Goal: Task Accomplishment & Management: Use online tool/utility

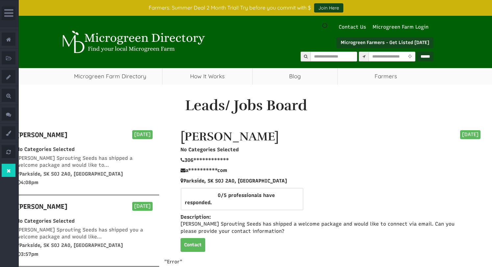
click at [5, 170] on icon at bounding box center [9, 170] width 14 height 13
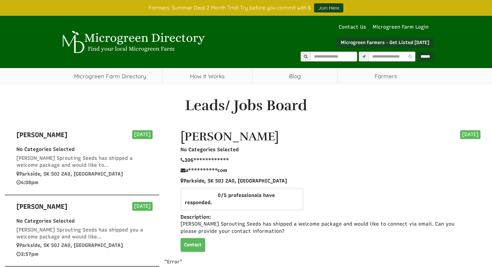
select select "Widget de traducción de idiomas"
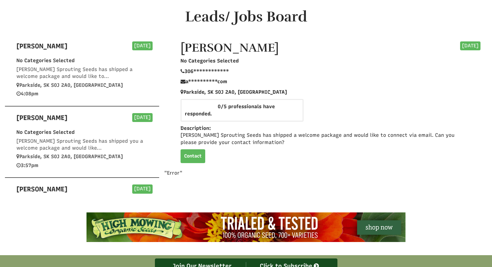
scroll to position [82, 0]
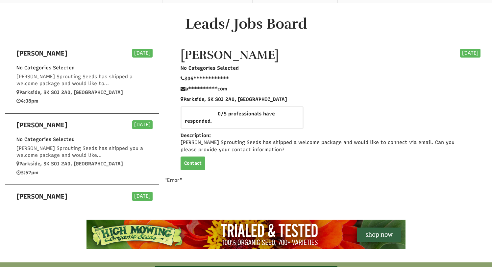
click at [171, 181] on p ""Error"" at bounding box center [246, 118] width 492 height 132
click at [26, 122] on label "[PERSON_NAME]" at bounding box center [41, 125] width 51 height 10
click at [45, 55] on div "[PERSON_NAME]" at bounding box center [47, 54] width 70 height 11
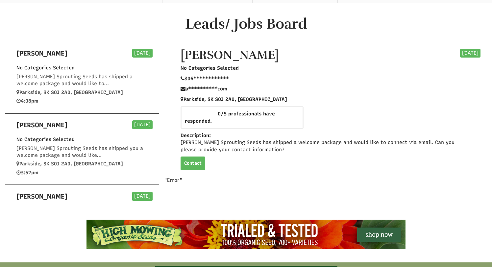
click at [57, 147] on span "[PERSON_NAME] Sprouting Seeds has shipped you a welcome package and would like.…" at bounding box center [79, 151] width 127 height 13
click at [41, 199] on div "[PERSON_NAME]" at bounding box center [47, 197] width 70 height 11
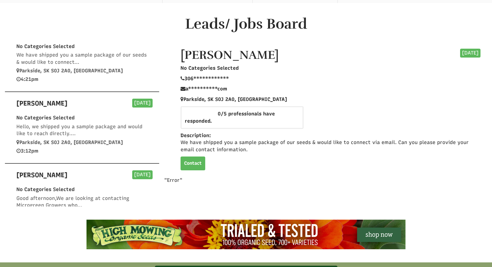
scroll to position [168, 0]
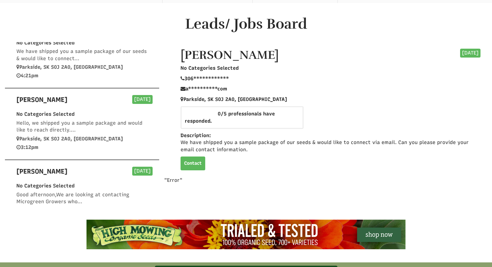
click at [51, 130] on span "Hello, we shipped you a sample package and would like to reach directly...." at bounding box center [79, 126] width 126 height 13
click at [58, 188] on span "No Categories Selected" at bounding box center [45, 186] width 58 height 6
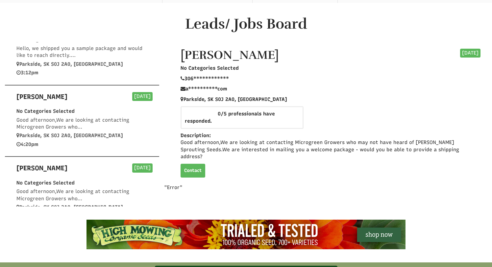
click at [58, 188] on div "Good afternoon,We are looking at contacting Microgreen Growers who..." at bounding box center [82, 195] width 141 height 14
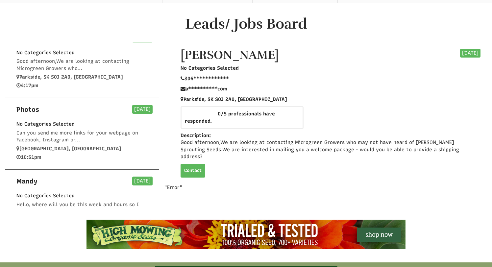
scroll to position [406, 0]
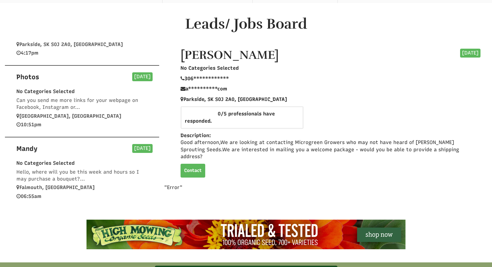
click at [45, 175] on div "Hello, where will you be this week and hours so I may purchase a bouquet?..." at bounding box center [82, 176] width 141 height 14
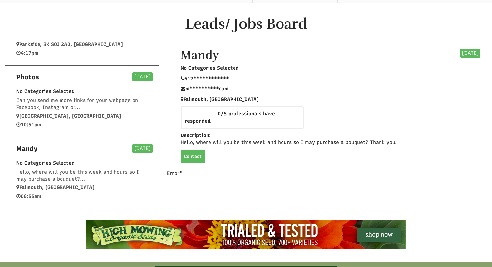
click at [57, 114] on span "[GEOGRAPHIC_DATA], [GEOGRAPHIC_DATA]" at bounding box center [68, 116] width 105 height 6
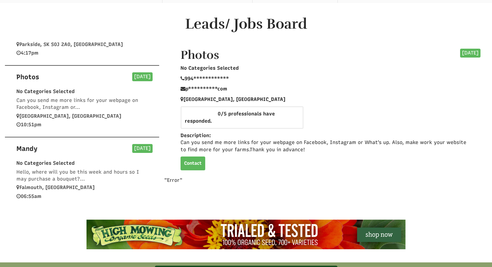
click at [168, 181] on p ""Error"" at bounding box center [246, 118] width 492 height 132
click at [196, 164] on link "Contact" at bounding box center [193, 164] width 25 height 14
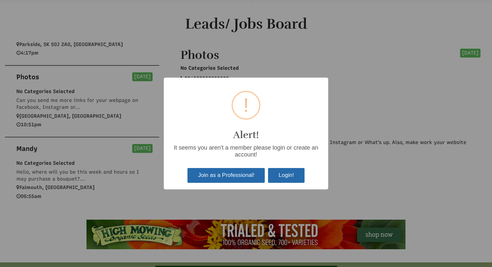
click at [363, 144] on div "? ! i Alert! It seems you aren't a member please login or create an account! Jo…" at bounding box center [246, 133] width 492 height 267
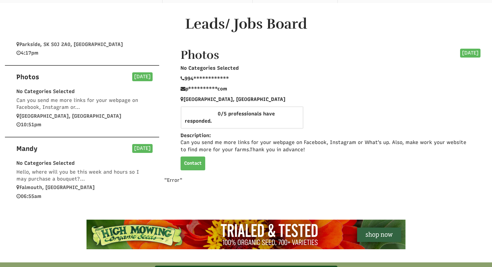
click at [174, 178] on p ""Error"" at bounding box center [246, 118] width 492 height 132
copy body ""Error""
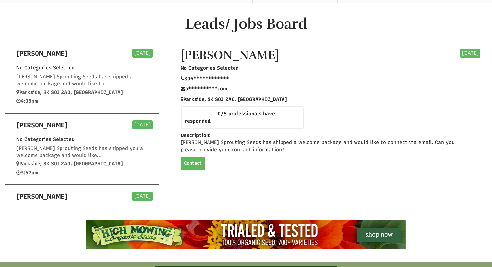
select select "Widget de traducción de idiomas"
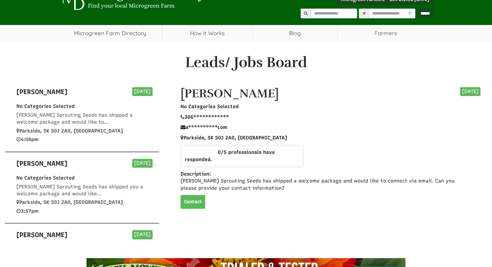
click at [202, 107] on span "No Categories Selected" at bounding box center [210, 107] width 58 height 6
drag, startPoint x: 202, startPoint y: 107, endPoint x: 273, endPoint y: 203, distance: 119.1
click at [273, 203] on div "**********" at bounding box center [328, 148] width 318 height 135
click at [272, 202] on div "Contact" at bounding box center [328, 202] width 305 height 14
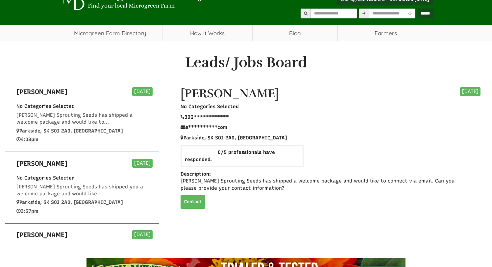
click at [227, 183] on div "[PERSON_NAME] Sprouting Seeds has shipped a welcome package and would like to c…" at bounding box center [326, 185] width 300 height 14
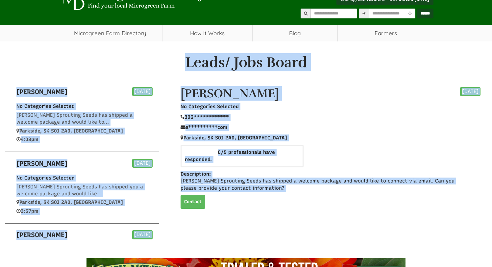
drag, startPoint x: 227, startPoint y: 183, endPoint x: 184, endPoint y: 57, distance: 133.2
click at [184, 57] on div "Leads/ Jobs Board Anita Tuesday, Aug 26, 2025 No Categories Selected Mumm's Spr…" at bounding box center [246, 147] width 502 height 193
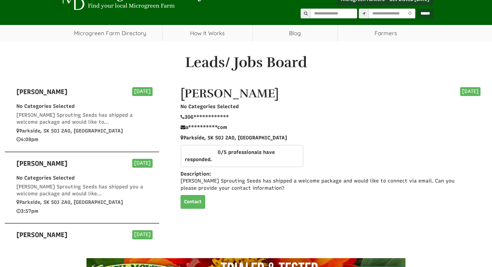
click at [201, 63] on h1 "Leads/ Jobs Board" at bounding box center [246, 63] width 479 height 16
